Goal: Go to known website: Access a specific website the user already knows

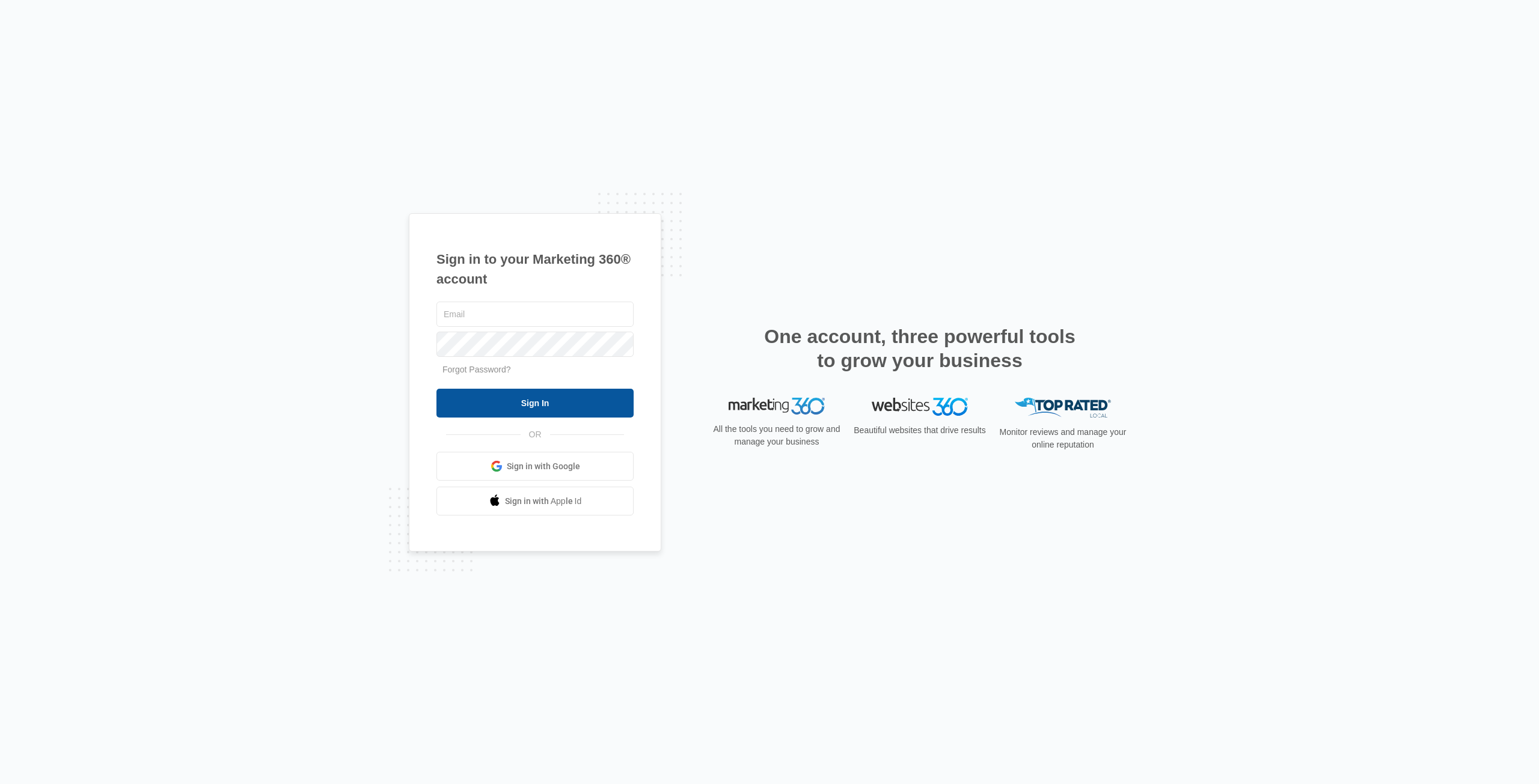
type input "[PERSON_NAME][EMAIL_ADDRESS][DOMAIN_NAME]"
click at [496, 404] on input "Sign In" at bounding box center [535, 404] width 197 height 29
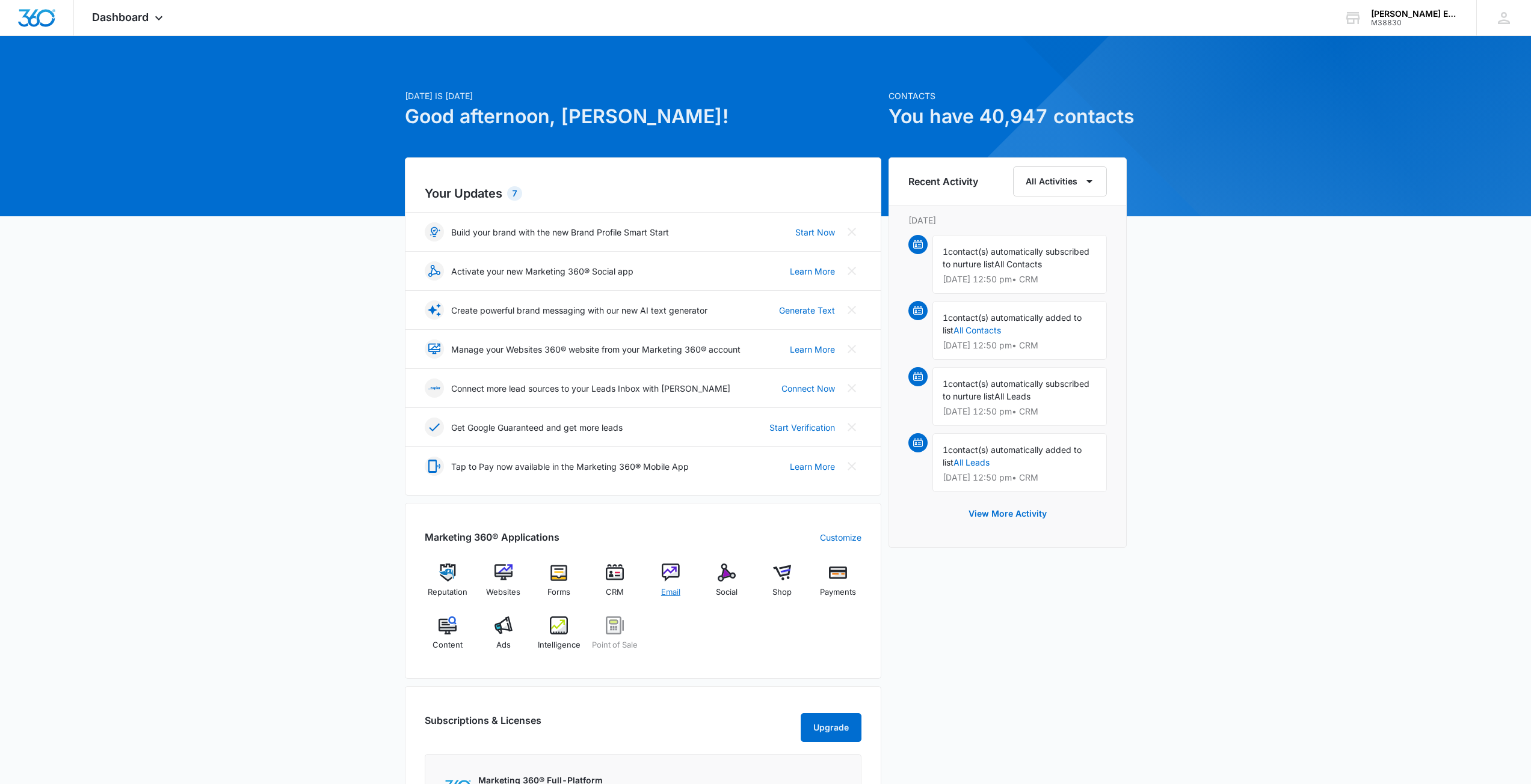
click at [671, 585] on div "Email" at bounding box center [671, 586] width 46 height 44
